Goal: Transaction & Acquisition: Purchase product/service

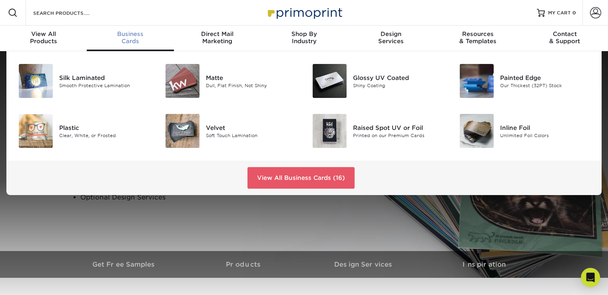
scroll to position [0, 0]
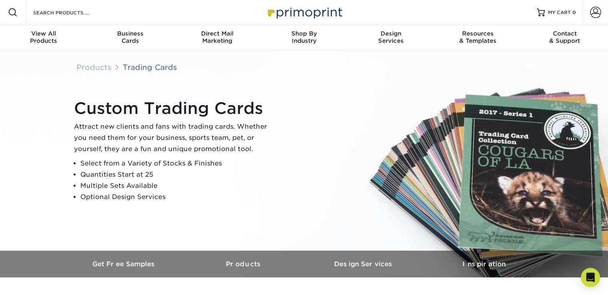
click at [494, 172] on div "Custom Trading Cards Attract new clients and fans with trading cards. Whether y…" at bounding box center [308, 151] width 480 height 110
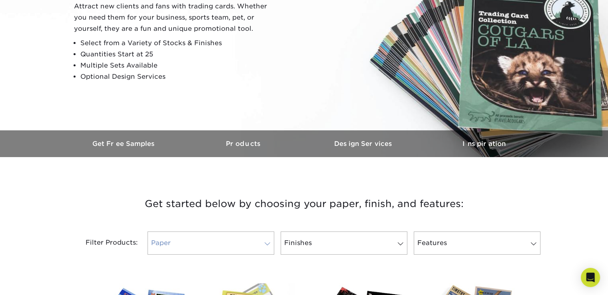
click at [232, 243] on link "Paper" at bounding box center [211, 243] width 127 height 23
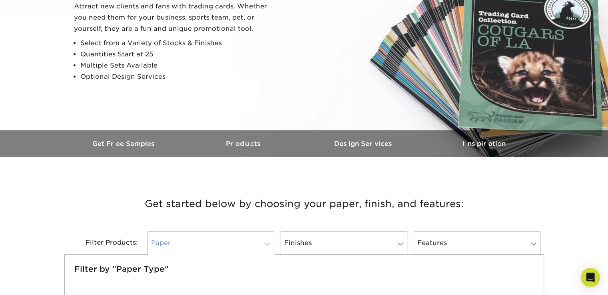
scroll to position [245, 0]
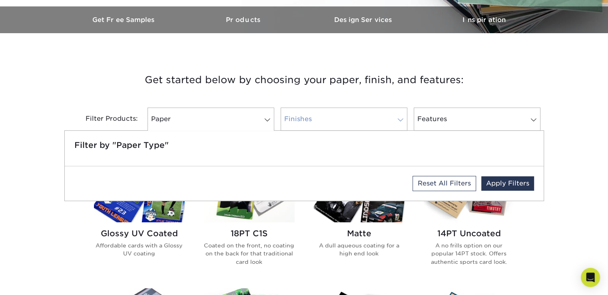
click at [302, 115] on link "Finishes" at bounding box center [344, 119] width 127 height 23
click at [463, 111] on link "Features" at bounding box center [477, 119] width 127 height 23
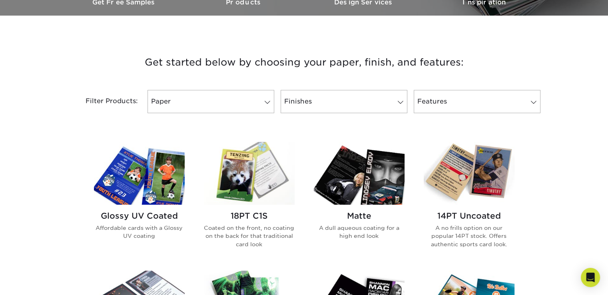
scroll to position [263, 0]
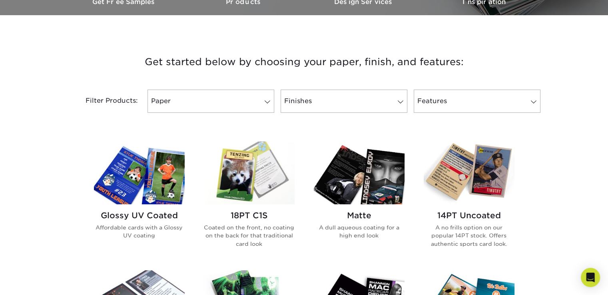
click at [245, 112] on div "Filter Products: Paper Filter by "Paper Type" Reset All Filters Apply Filters F…" at bounding box center [304, 106] width 480 height 52
click at [242, 109] on link "Paper" at bounding box center [211, 101] width 127 height 23
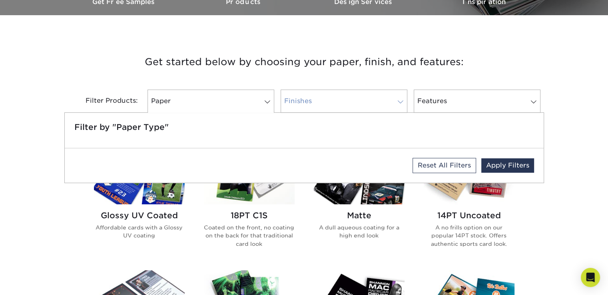
click at [335, 96] on link "Finishes" at bounding box center [344, 101] width 127 height 23
click at [196, 98] on link "Paper" at bounding box center [211, 101] width 127 height 23
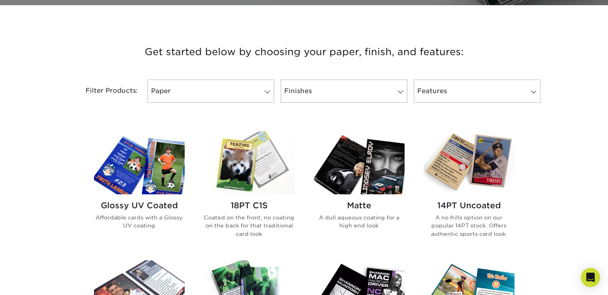
click at [271, 205] on h2 "18PT C1S" at bounding box center [249, 206] width 91 height 10
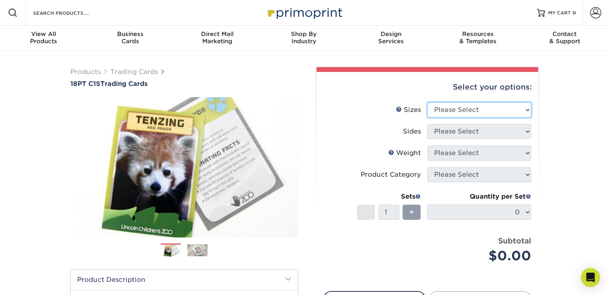
click at [477, 113] on select "Please Select 2.5" x 3.5"" at bounding box center [480, 109] width 104 height 15
select select "2.50x3.50"
click at [428, 102] on select "Please Select 2.5" x 3.5"" at bounding box center [480, 109] width 104 height 15
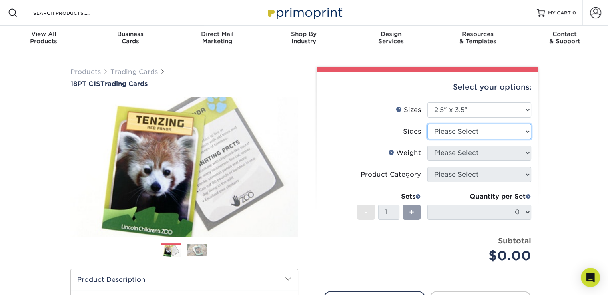
click at [474, 134] on select "Please Select Print Both Sides Print Front Only" at bounding box center [480, 131] width 104 height 15
select select "13abbda7-1d64-4f25-8bb2-c179b224825d"
click at [428, 124] on select "Please Select Print Both Sides Print Front Only" at bounding box center [480, 131] width 104 height 15
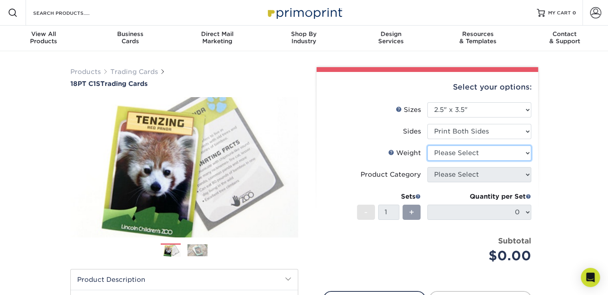
click at [472, 154] on select "Please Select 18PT C1S" at bounding box center [480, 153] width 104 height 15
select select "18PTC1S"
click at [428, 146] on select "Please Select 18PT C1S" at bounding box center [480, 153] width 104 height 15
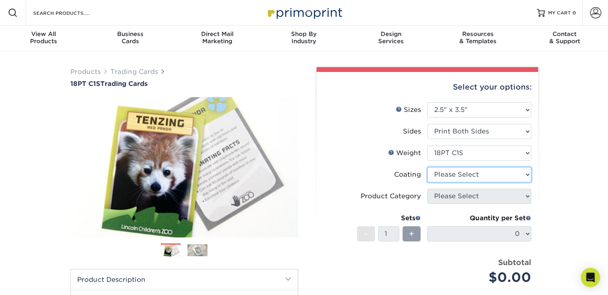
click at [476, 172] on select at bounding box center [480, 174] width 104 height 15
select select "1e8116af-acfc-44b1-83dc-8181aa338834"
click at [428, 167] on select at bounding box center [480, 174] width 104 height 15
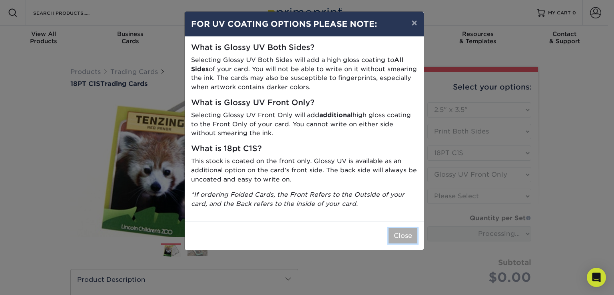
click at [405, 235] on button "Close" at bounding box center [403, 235] width 29 height 15
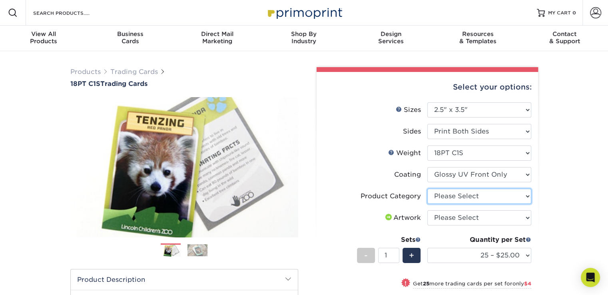
click at [480, 194] on select "Please Select Trading Cards" at bounding box center [480, 196] width 104 height 15
select select "c2f9bce9-36c2-409d-b101-c29d9d031e18"
click at [428, 189] on select "Please Select Trading Cards" at bounding box center [480, 196] width 104 height 15
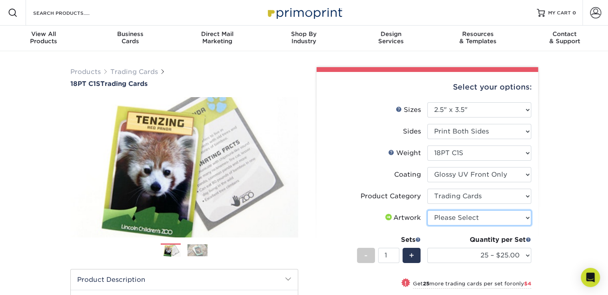
click at [488, 218] on select "Please Select I will upload files I need a design - $100" at bounding box center [480, 217] width 104 height 15
select select "design"
click at [428, 210] on select "Please Select I will upload files I need a design - $100" at bounding box center [480, 217] width 104 height 15
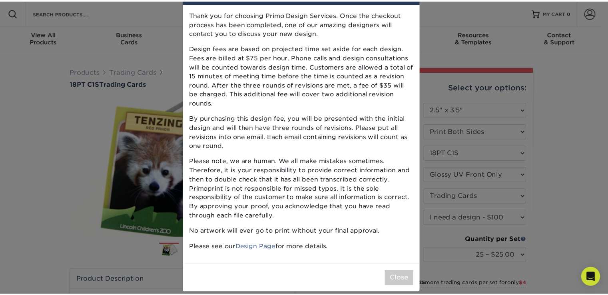
scroll to position [33, 0]
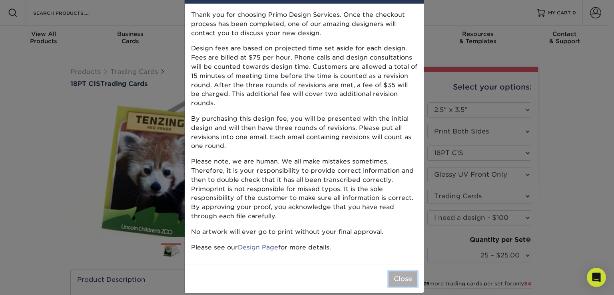
click at [399, 273] on button "Close" at bounding box center [403, 279] width 29 height 15
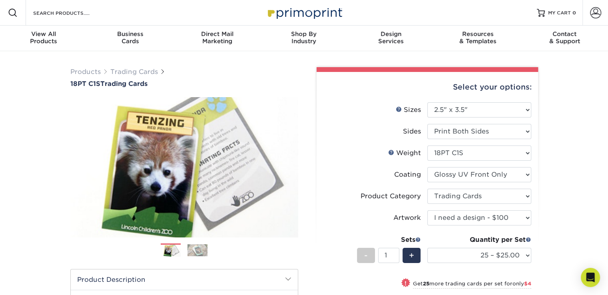
scroll to position [56, 0]
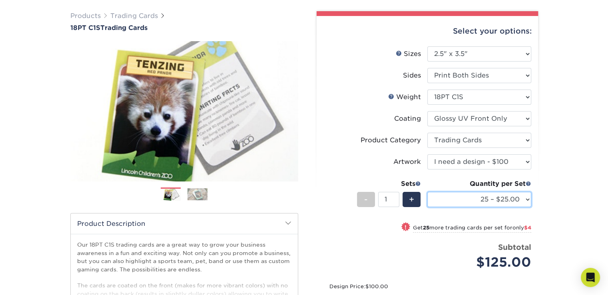
click at [513, 194] on select "25 – $25.00 50 – $29.00 75 – $37.00 100 – $41.00 250 – $48.00 500 – $58.00 1000…" at bounding box center [480, 199] width 104 height 15
select select "500 – $58.00"
click at [428, 192] on select "25 – $25.00 50 – $29.00 75 – $37.00 100 – $41.00 250 – $48.00 500 – $58.00 1000…" at bounding box center [480, 199] width 104 height 15
click at [509, 198] on select "25 – $25.00 50 – $29.00 75 – $37.00 100 – $41.00 250 – $48.00 500 – $58.00 1000…" at bounding box center [480, 199] width 104 height 15
click at [428, 192] on select "25 – $25.00 50 – $29.00 75 – $37.00 100 – $41.00 250 – $48.00 500 – $58.00 1000…" at bounding box center [480, 199] width 104 height 15
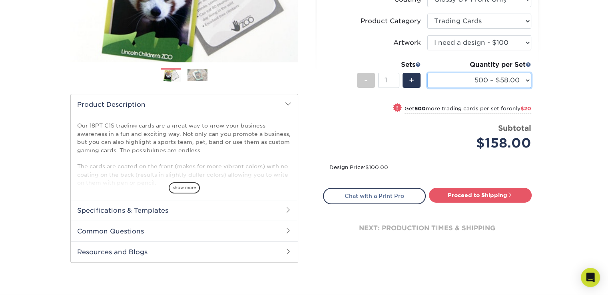
scroll to position [174, 0]
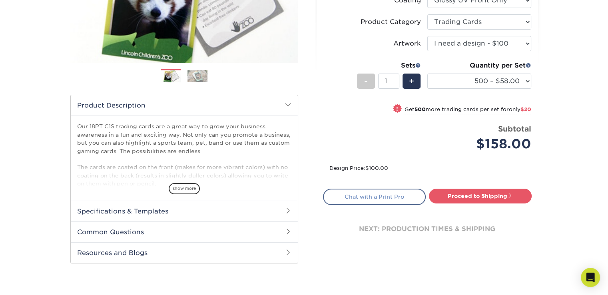
click at [386, 196] on link "Chat with a Print Pro" at bounding box center [374, 197] width 103 height 16
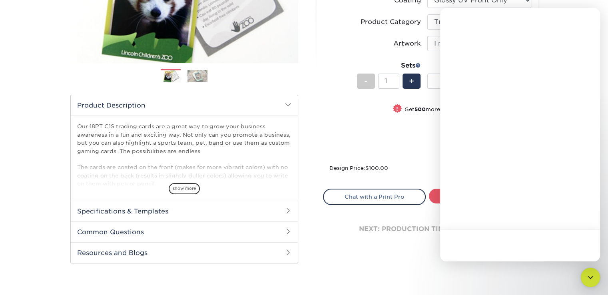
scroll to position [0, 0]
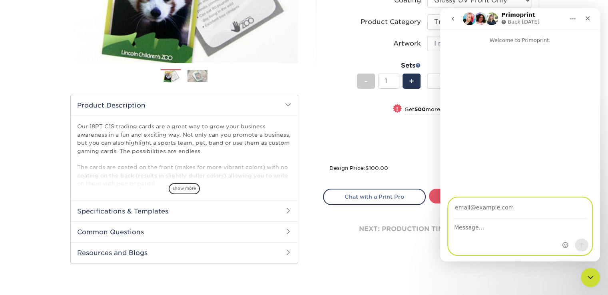
click at [471, 227] on textarea "Message…" at bounding box center [520, 226] width 143 height 14
type textarea "hi if i send you a pocutre of what I need recreated can you do that?"
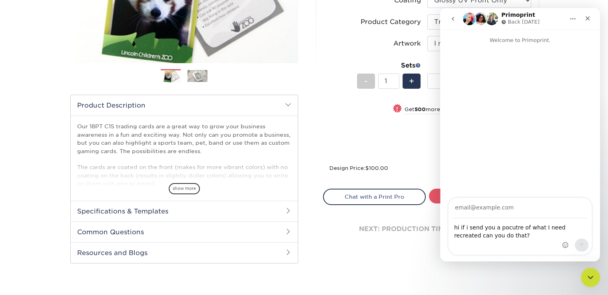
scroll to position [83, 0]
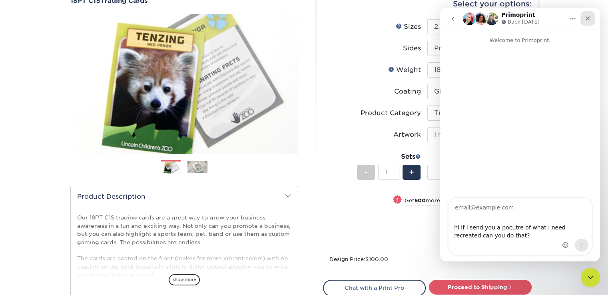
click at [586, 18] on icon "Close" at bounding box center [588, 18] width 6 height 6
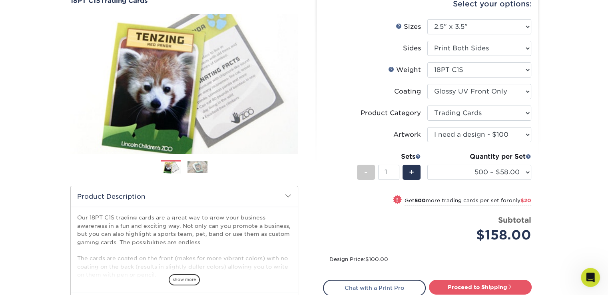
scroll to position [0, 0]
click at [588, 277] on icon "Open Intercom Messenger" at bounding box center [589, 276] width 13 height 13
